Goal: Complete application form: Complete application form

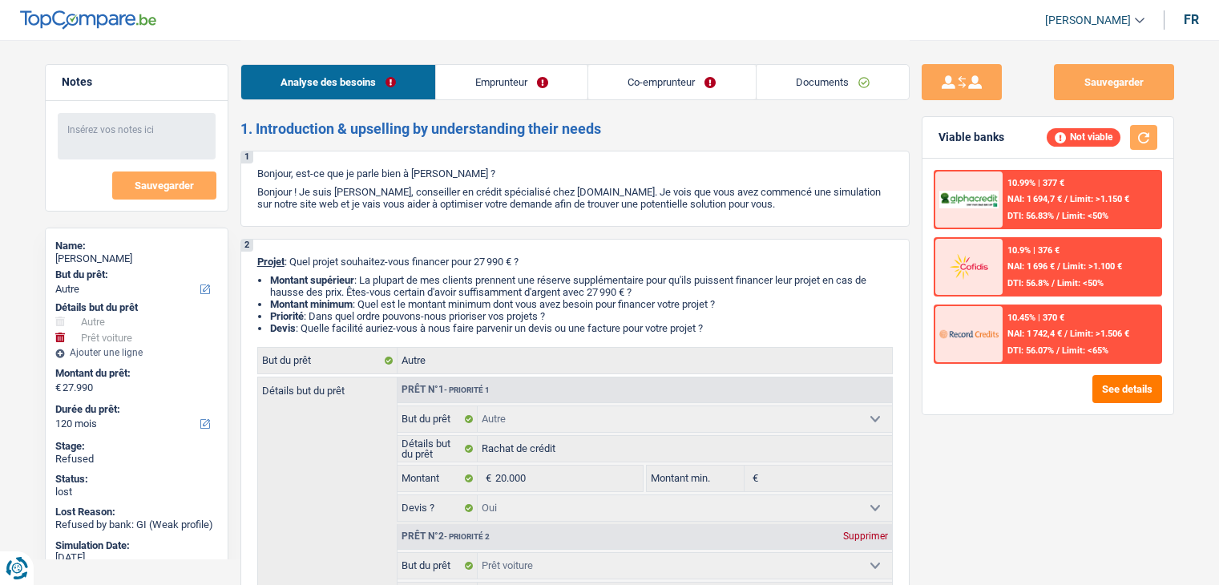
select select "other"
select select "car"
select select "120"
select select "other"
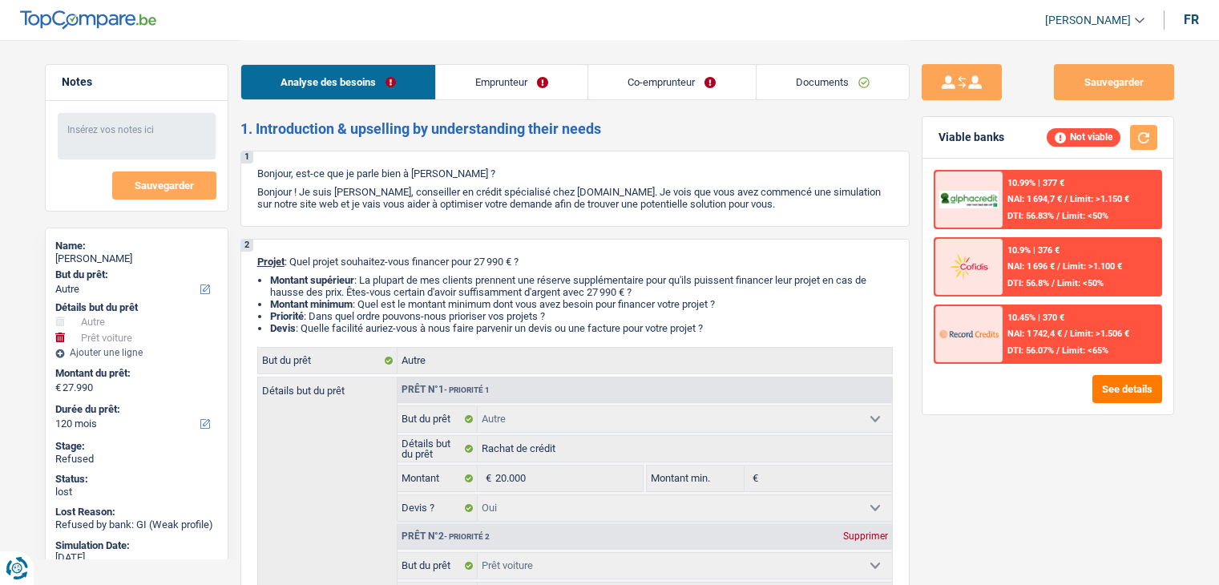
select select "other"
select select "yes"
select select "car"
select select "yes"
select select "120"
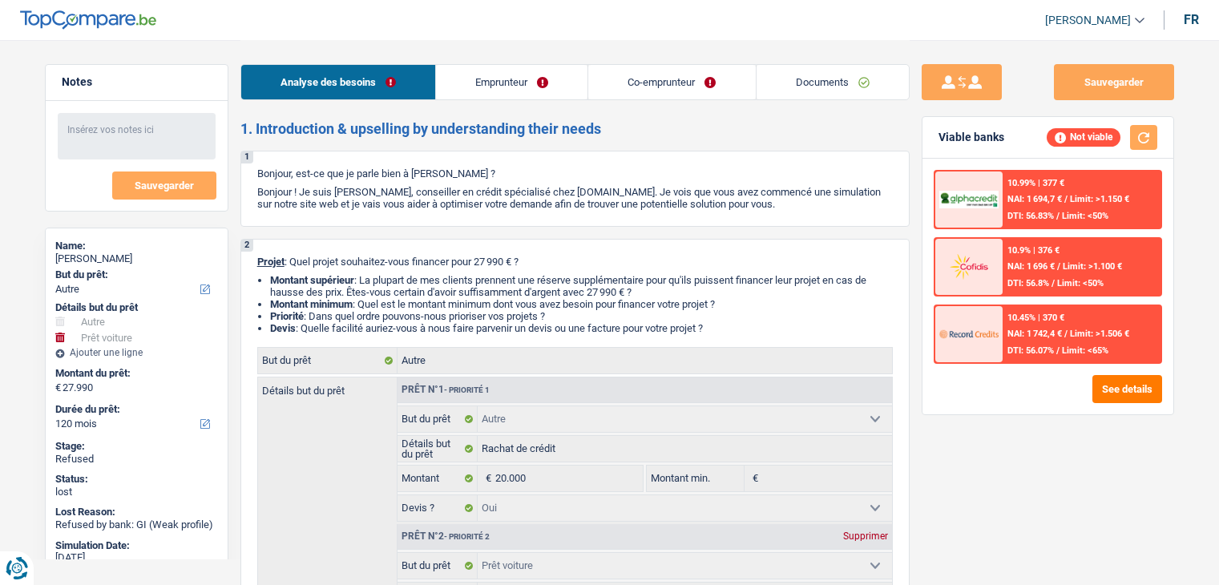
select select "mutuality"
select select "publicEmployee"
select select "mutualityIndemnity"
select select "netSalary"
select select "mutualityIndemnity"
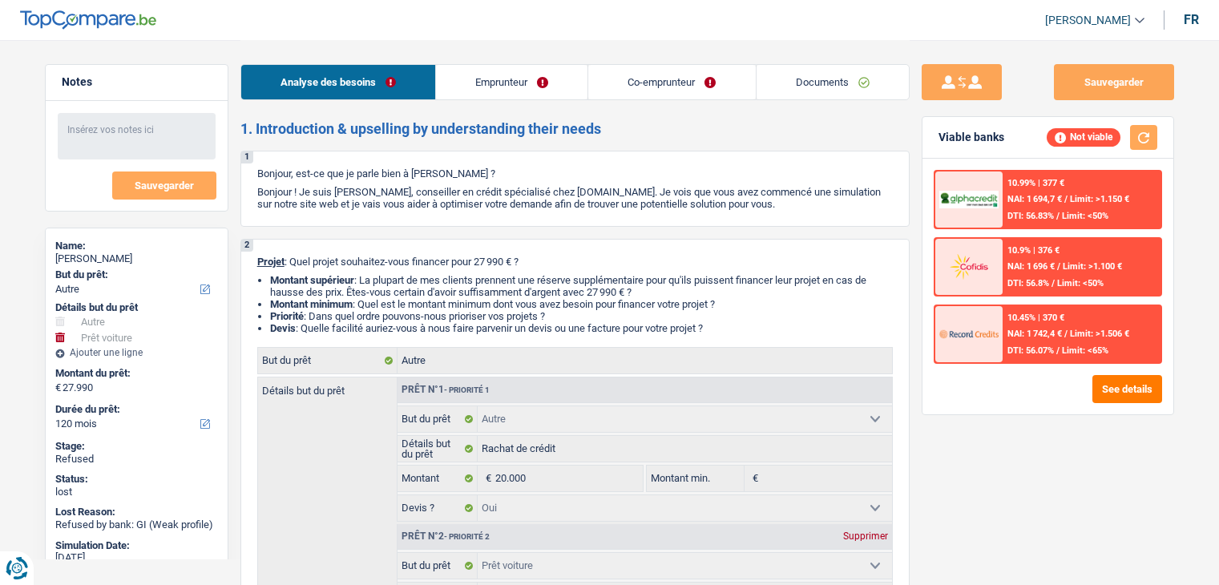
select select "mealVouchers"
select select "rents"
select select "personalLoan"
select select "legalFees"
select select "84"
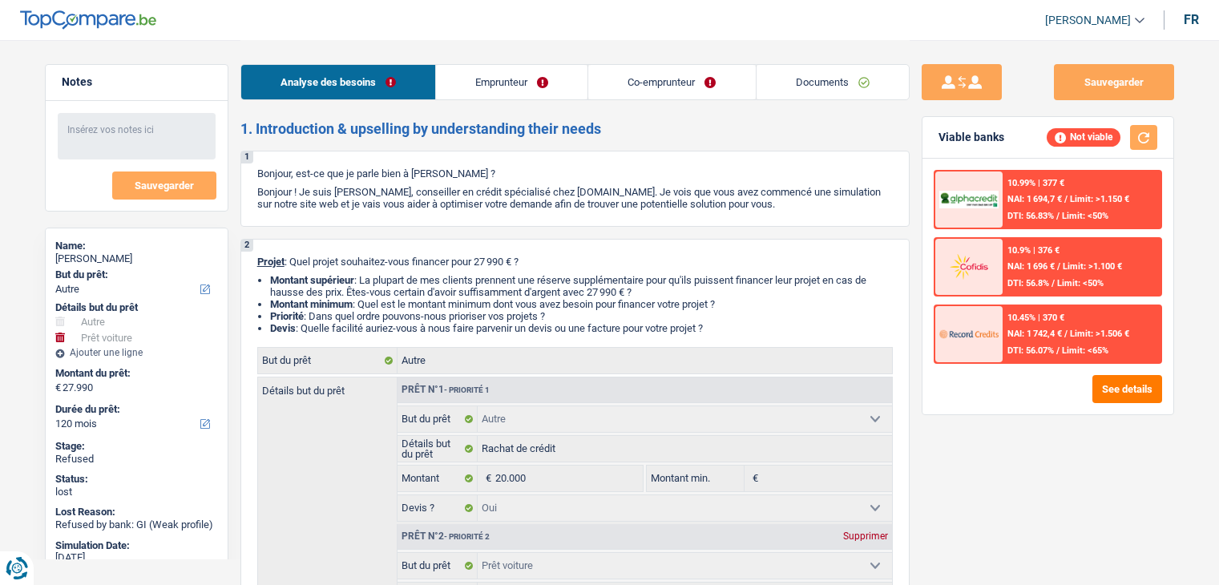
select select "cardOrCredit"
select select "other"
select select "yes"
select select "car"
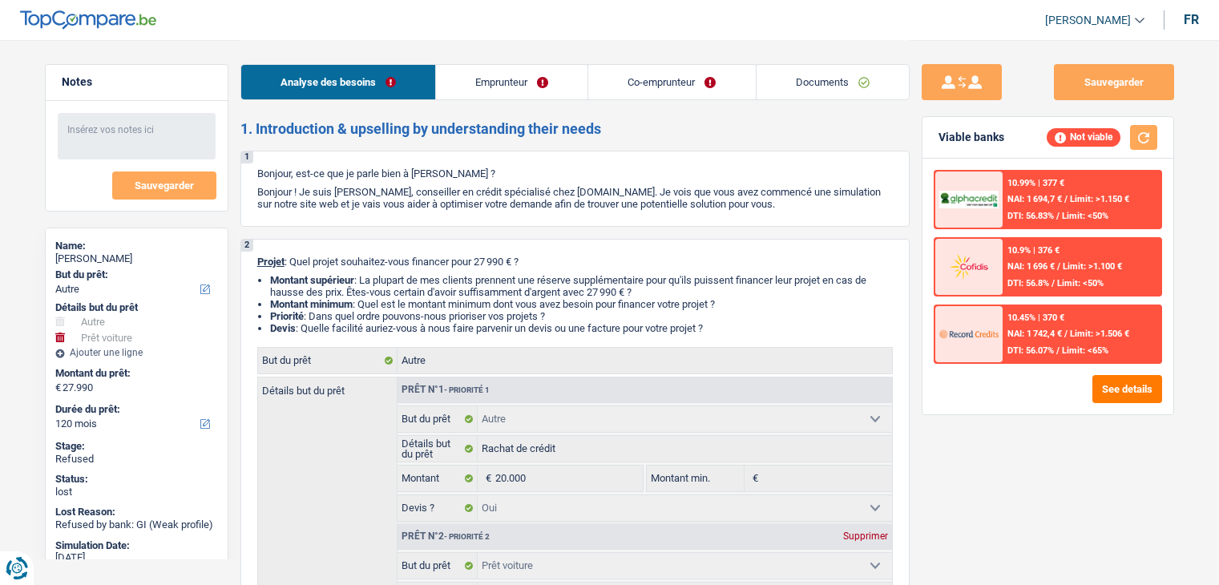
select select "yes"
select select "120"
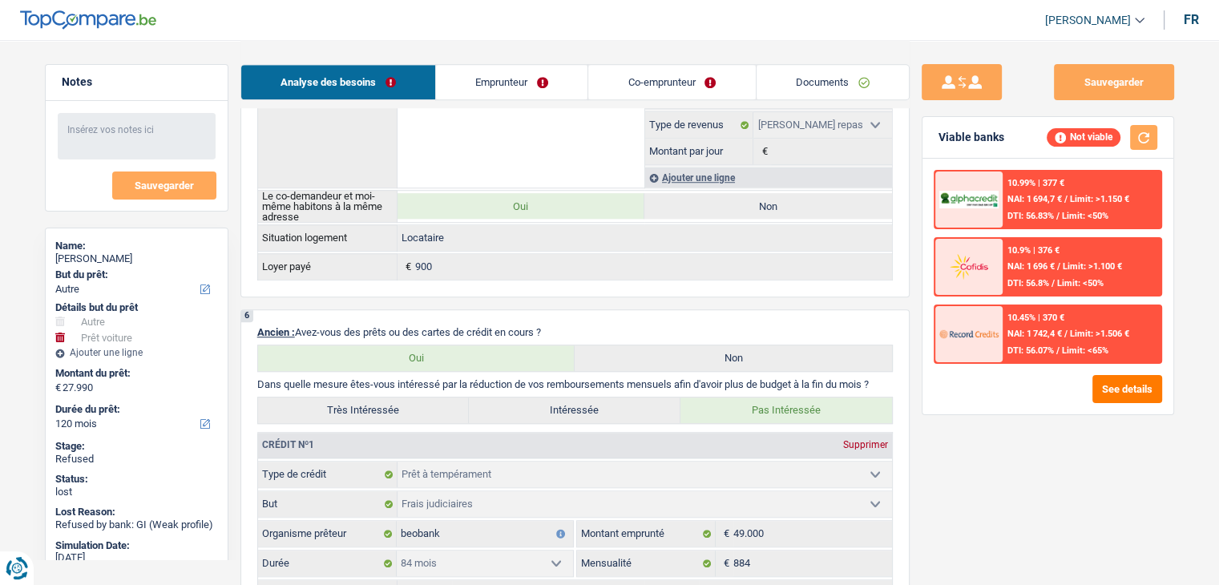
scroll to position [1042, 0]
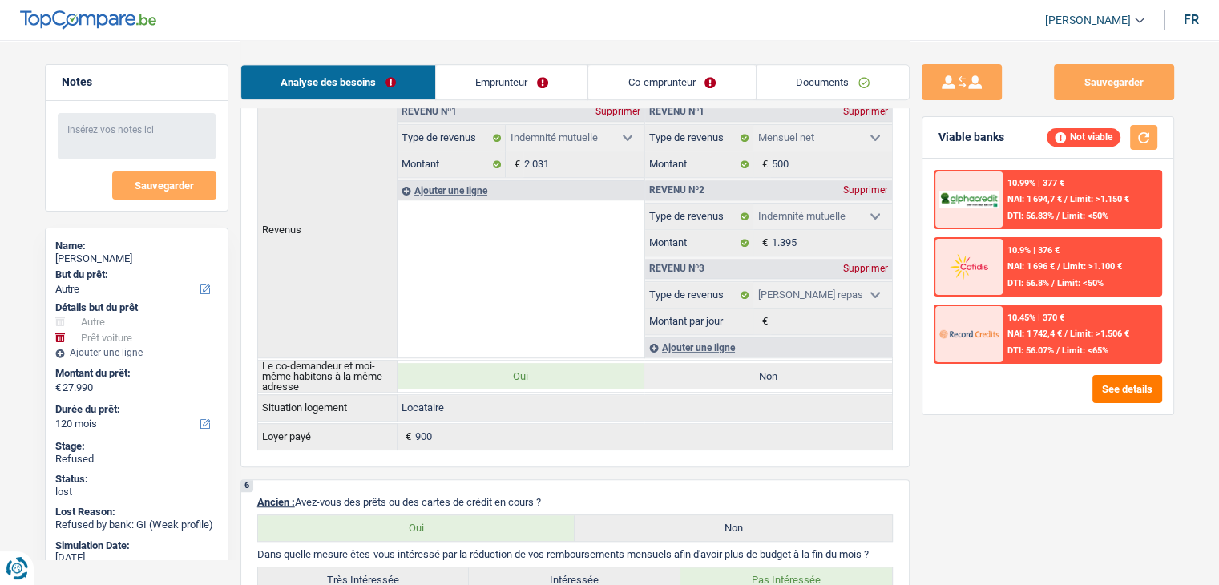
click at [562, 100] on div "Analyse des besoins Emprunteur Co-emprunteur Documents" at bounding box center [574, 74] width 669 height 68
click at [561, 95] on link "Emprunteur" at bounding box center [511, 82] width 151 height 34
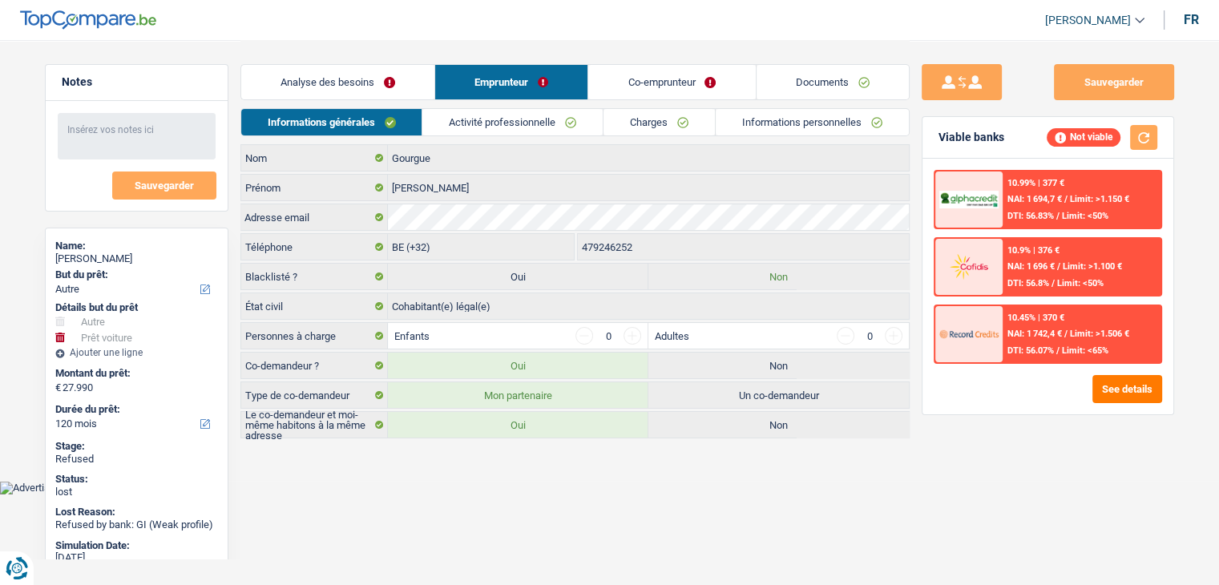
scroll to position [0, 0]
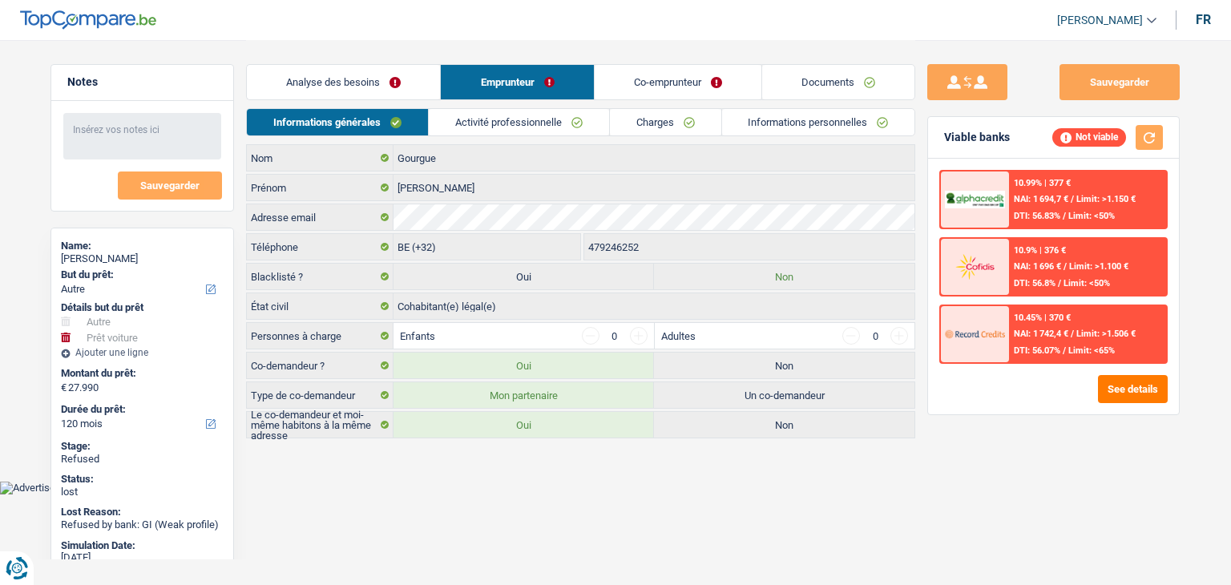
click at [632, 113] on link "Charges" at bounding box center [665, 122] width 111 height 26
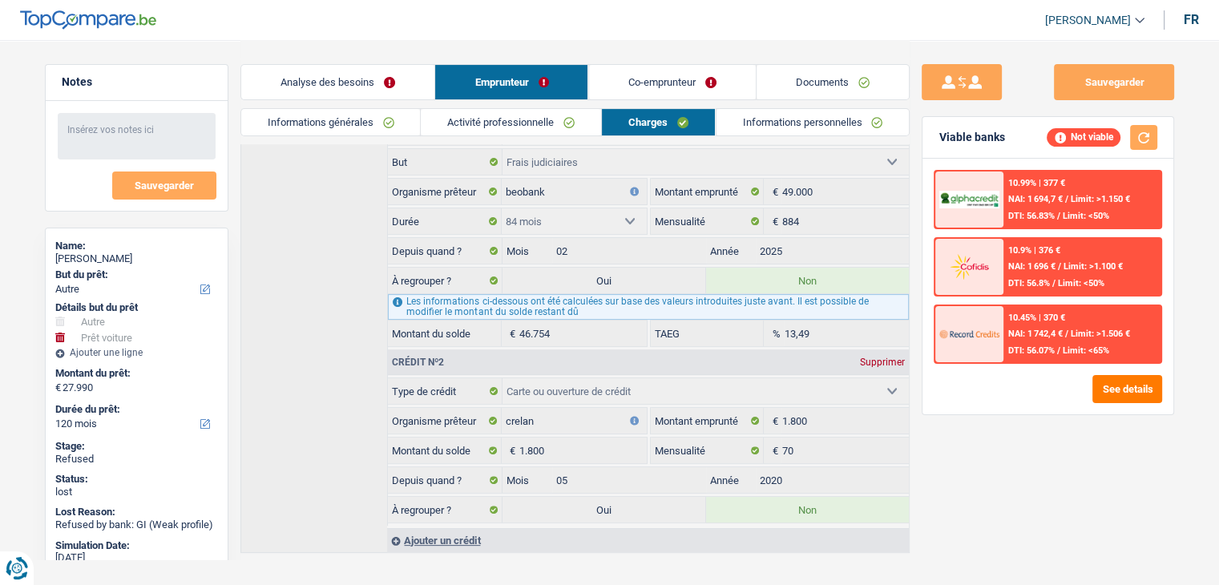
scroll to position [337, 0]
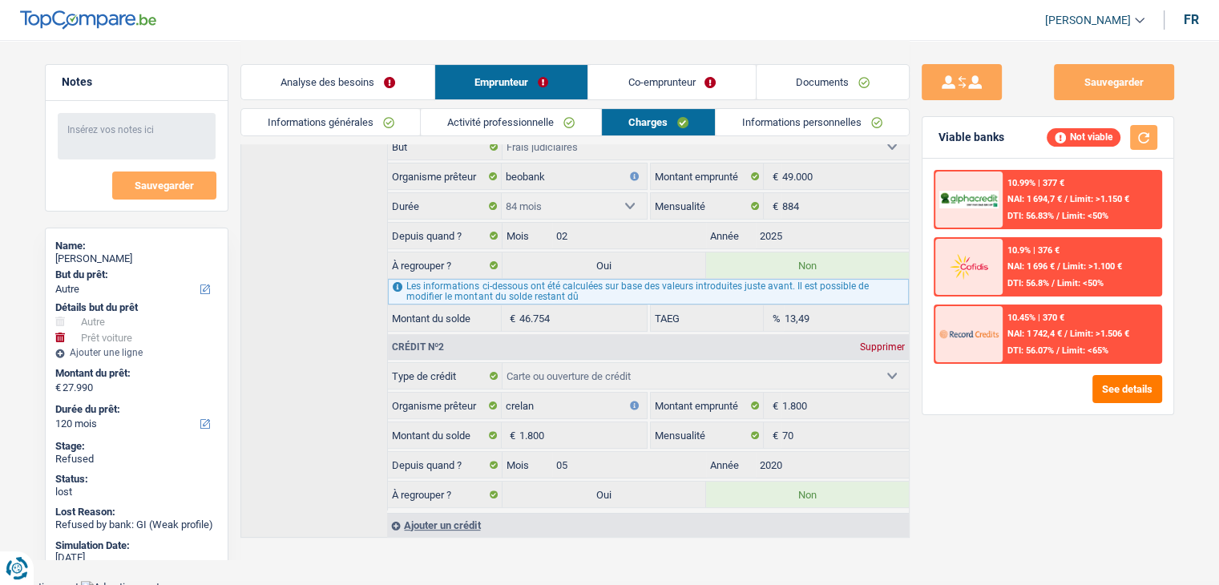
click at [657, 87] on link "Co-emprunteur" at bounding box center [671, 82] width 167 height 34
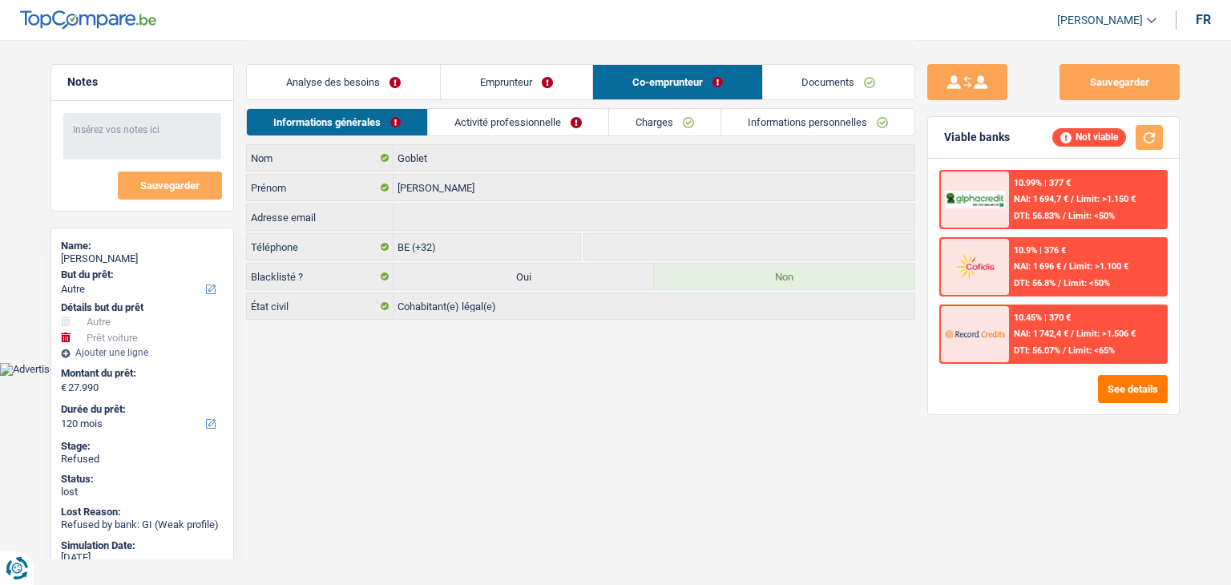
click at [471, 91] on link "Emprunteur" at bounding box center [516, 82] width 151 height 34
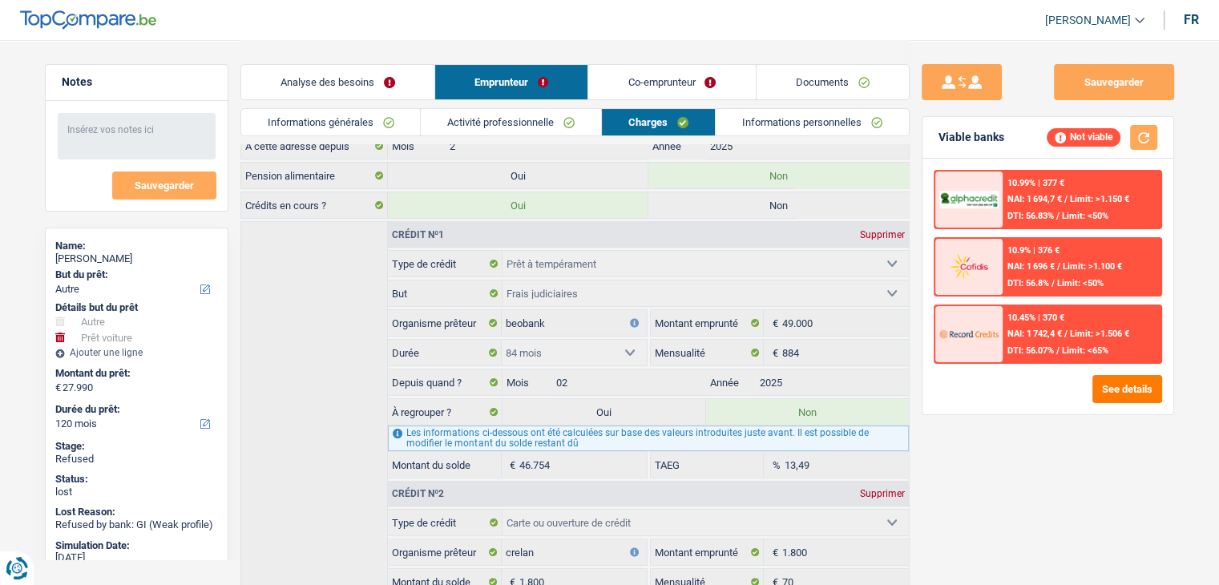
scroll to position [337, 0]
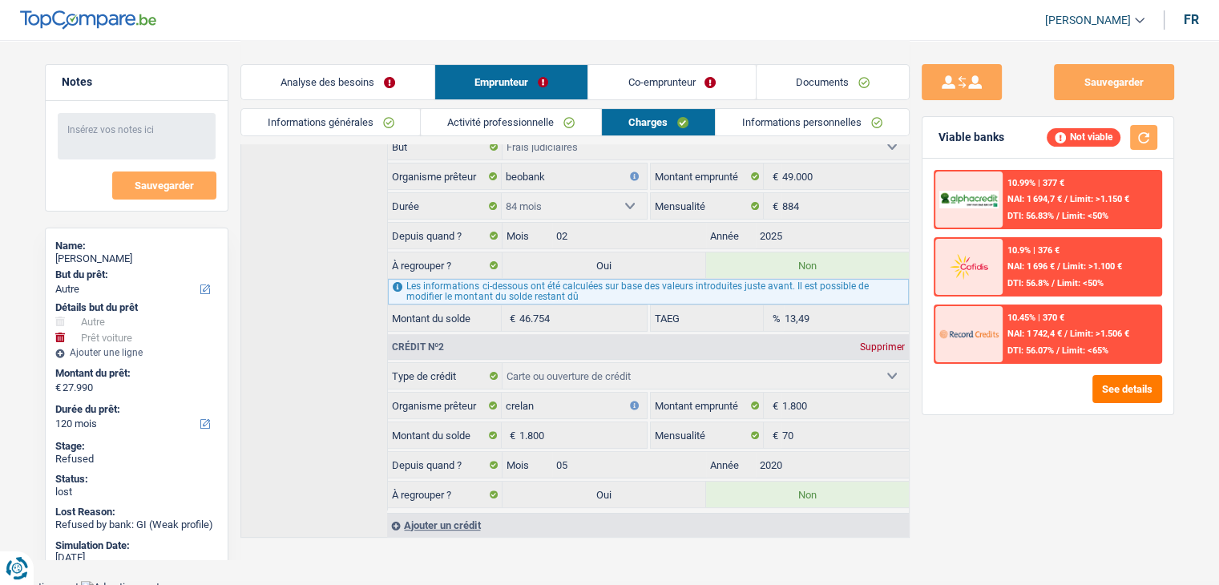
click at [683, 91] on link "Co-emprunteur" at bounding box center [671, 82] width 167 height 34
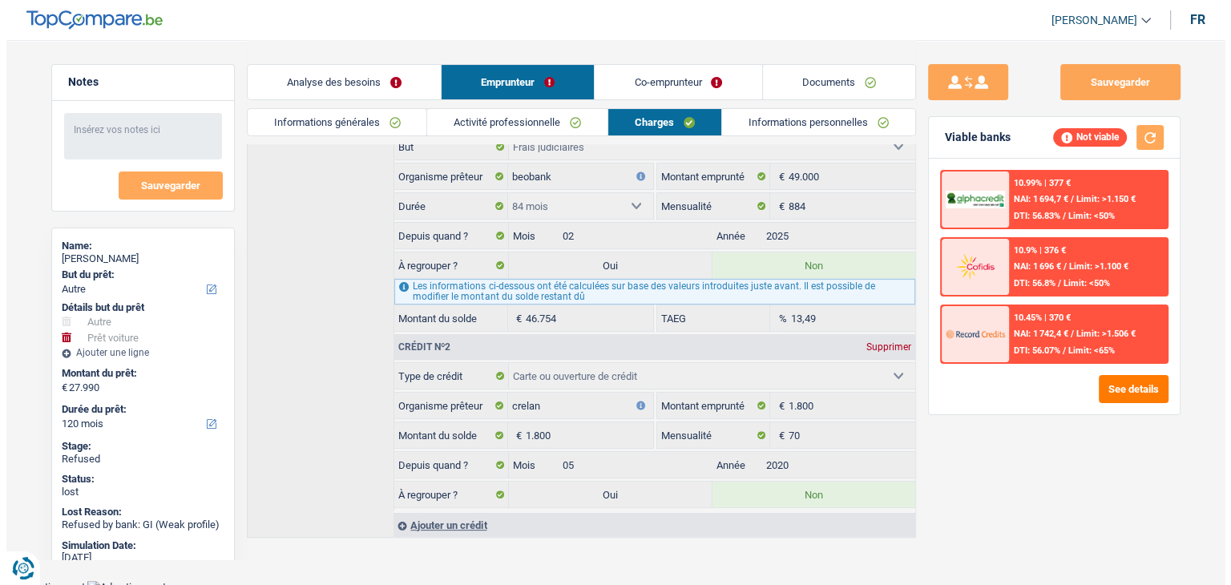
scroll to position [0, 0]
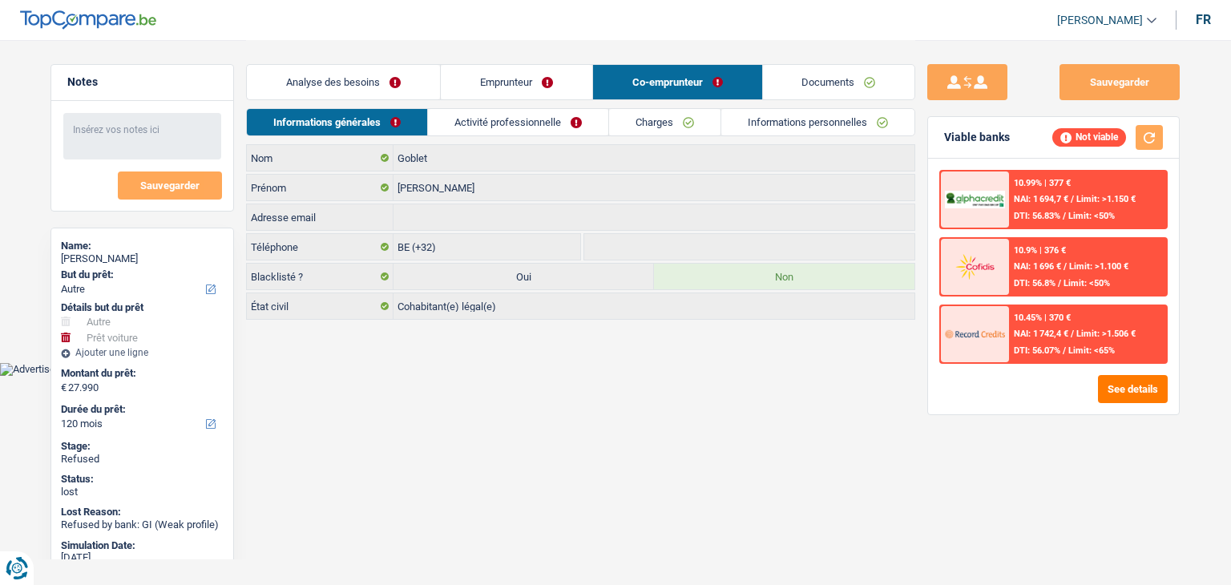
click at [672, 127] on link "Charges" at bounding box center [664, 122] width 111 height 26
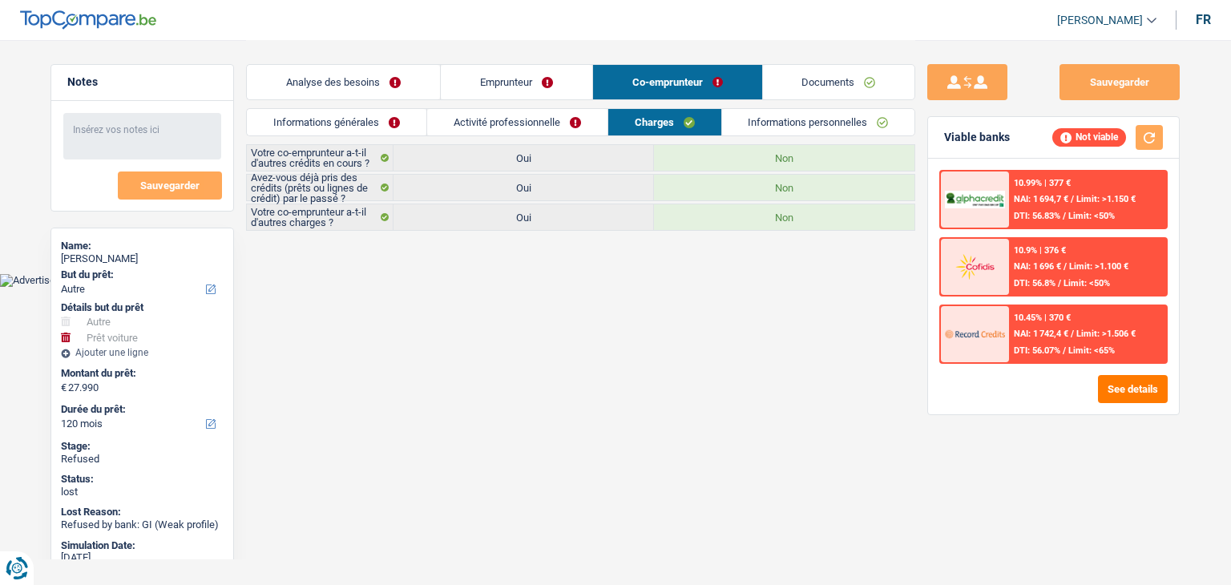
click at [579, 125] on link "Activité professionnelle" at bounding box center [517, 122] width 180 height 26
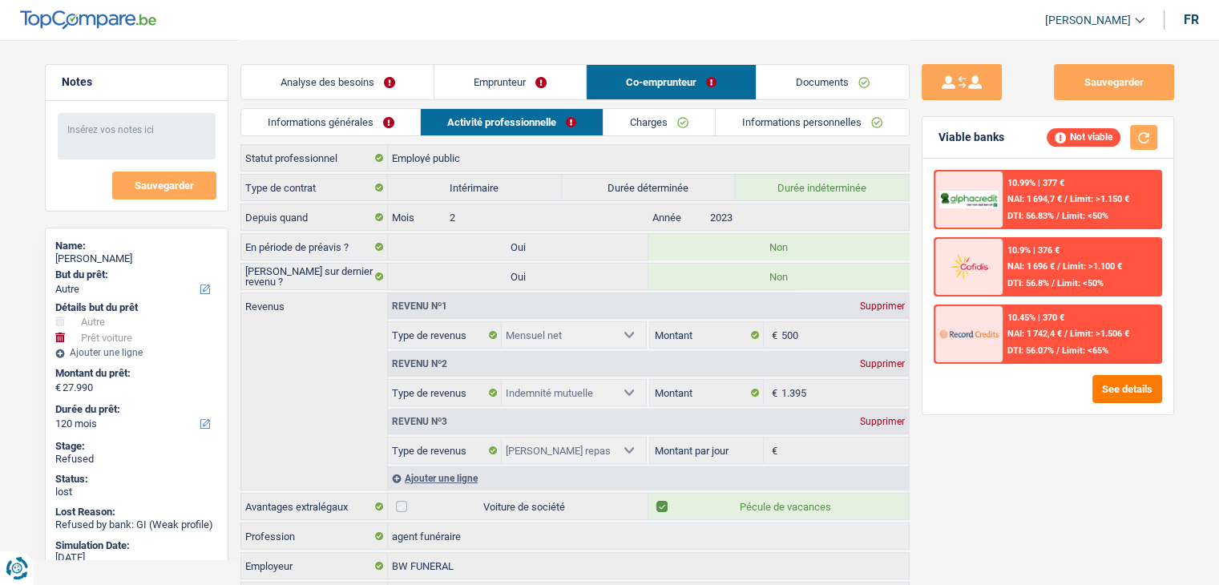
click at [551, 91] on link "Emprunteur" at bounding box center [509, 82] width 151 height 34
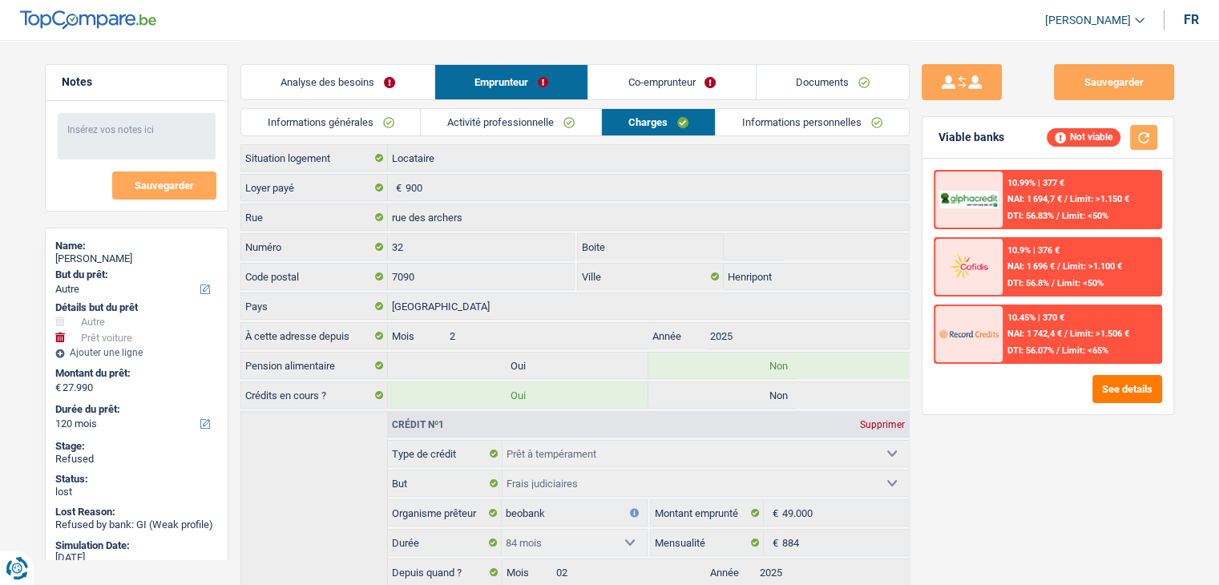
click at [538, 123] on link "Activité professionnelle" at bounding box center [511, 122] width 180 height 26
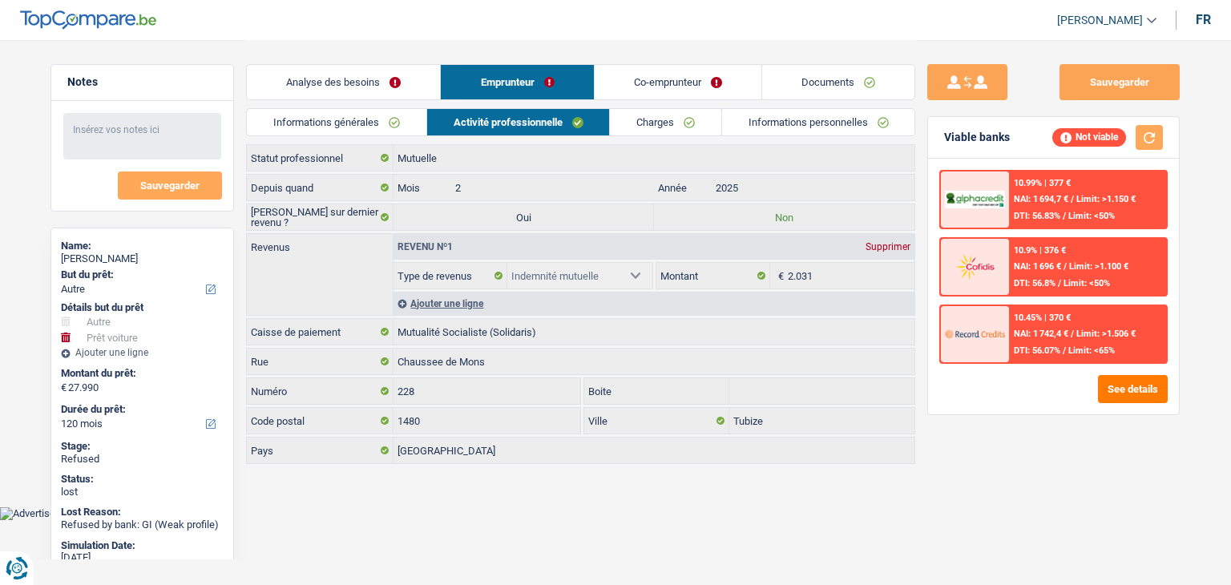
click at [650, 129] on link "Charges" at bounding box center [665, 122] width 111 height 26
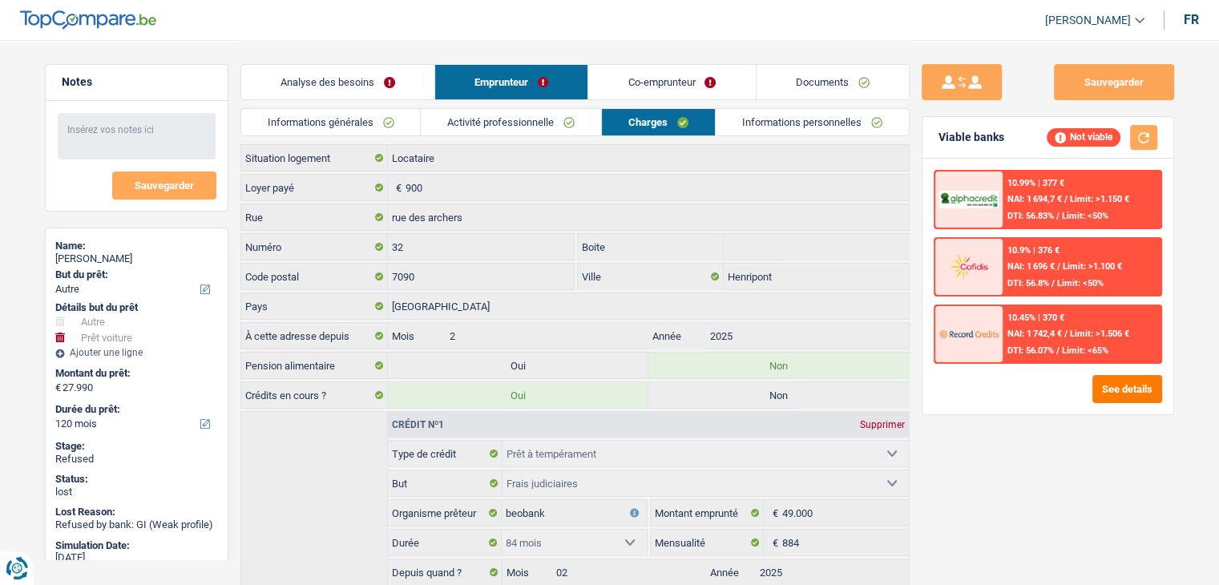
click at [547, 124] on link "Activité professionnelle" at bounding box center [511, 122] width 180 height 26
